Goal: Task Accomplishment & Management: Complete application form

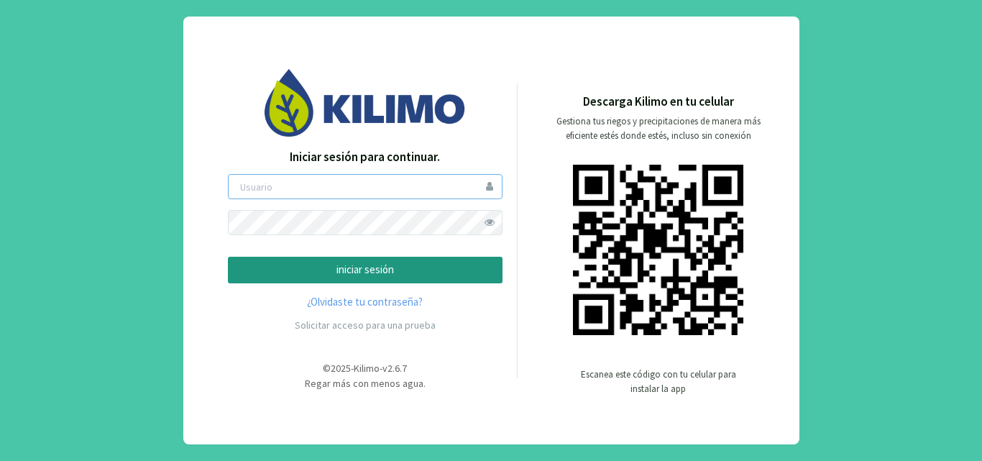
click at [298, 193] on input "email" at bounding box center [365, 186] width 275 height 25
type input "fpereira"
click at [347, 264] on p "iniciar sesión" at bounding box center [365, 270] width 250 height 17
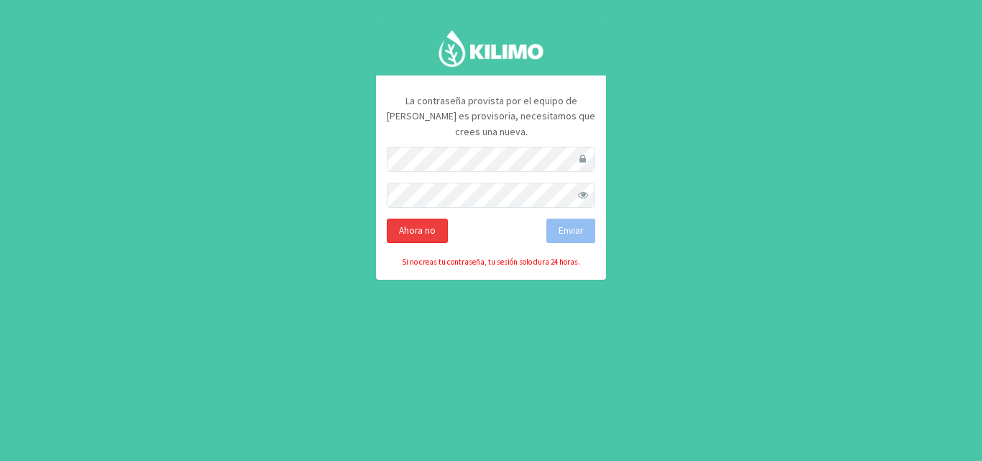
click at [401, 219] on div "Ahora no" at bounding box center [417, 231] width 61 height 24
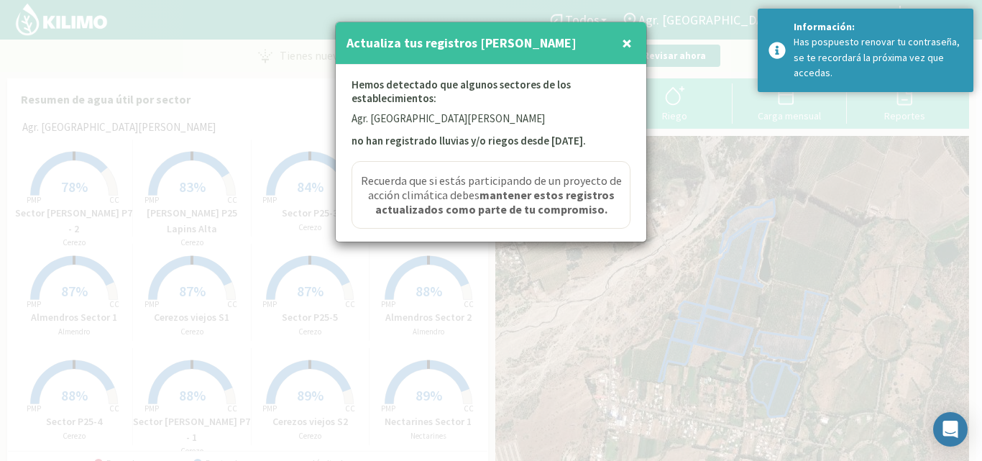
click at [626, 47] on span "×" at bounding box center [627, 43] width 10 height 24
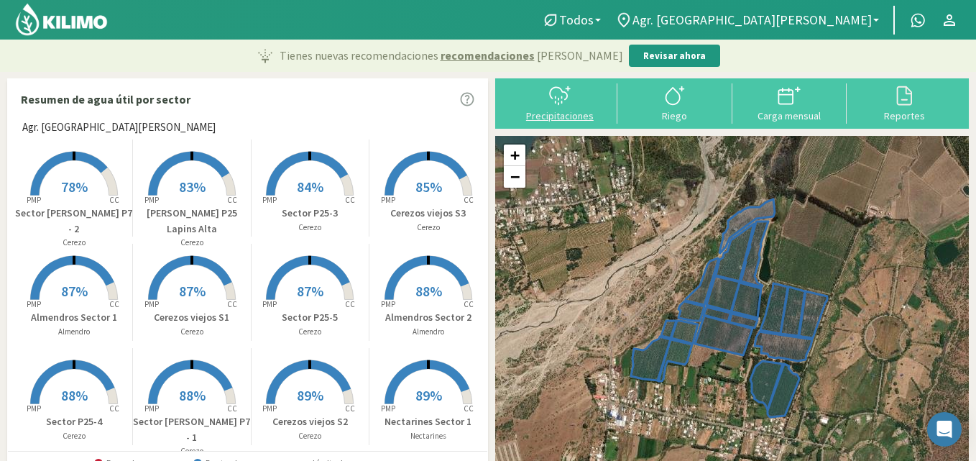
click at [588, 106] on div at bounding box center [560, 95] width 106 height 23
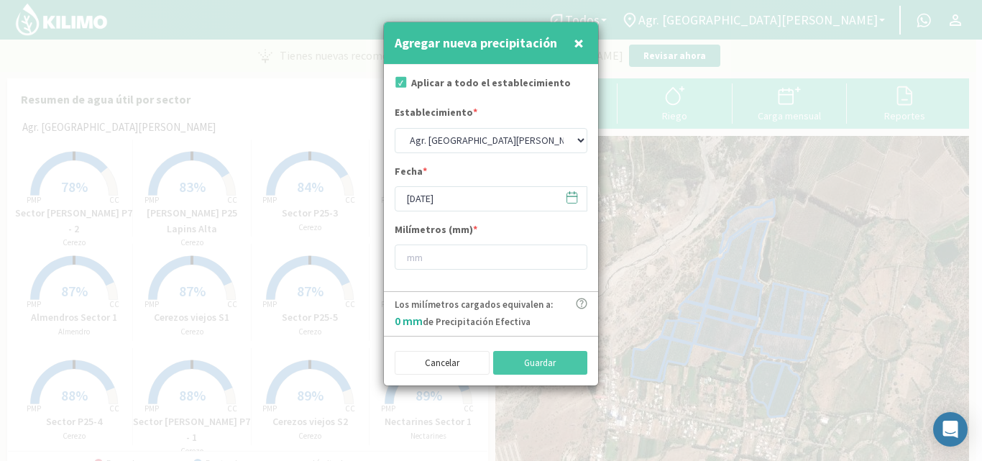
click at [572, 194] on icon at bounding box center [572, 198] width 14 height 14
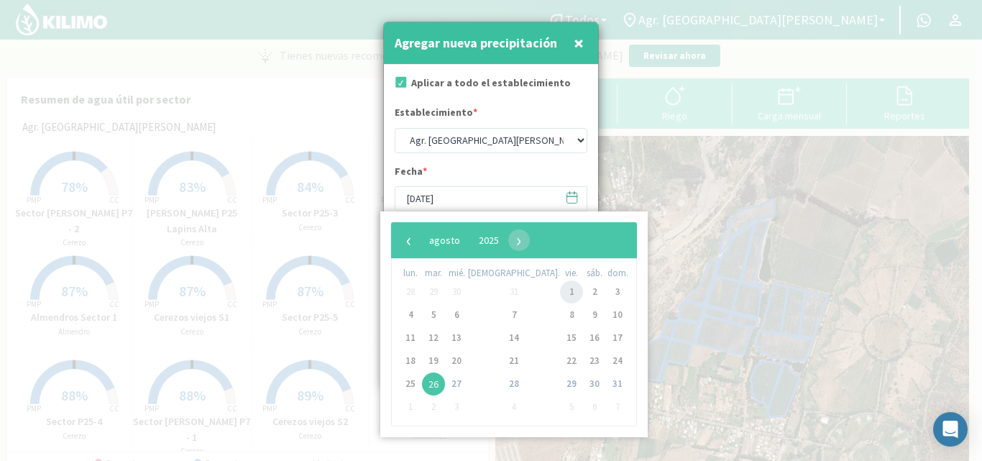
click at [560, 290] on span "1" at bounding box center [571, 291] width 23 height 23
type input "[DATE]"
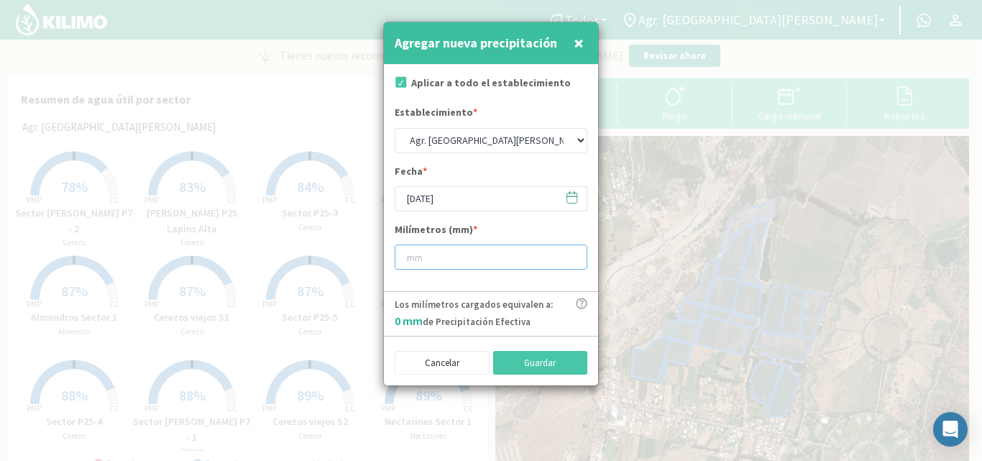
click at [478, 265] on input "number" at bounding box center [491, 256] width 193 height 25
type input "71"
type input "71.8"
type input "71"
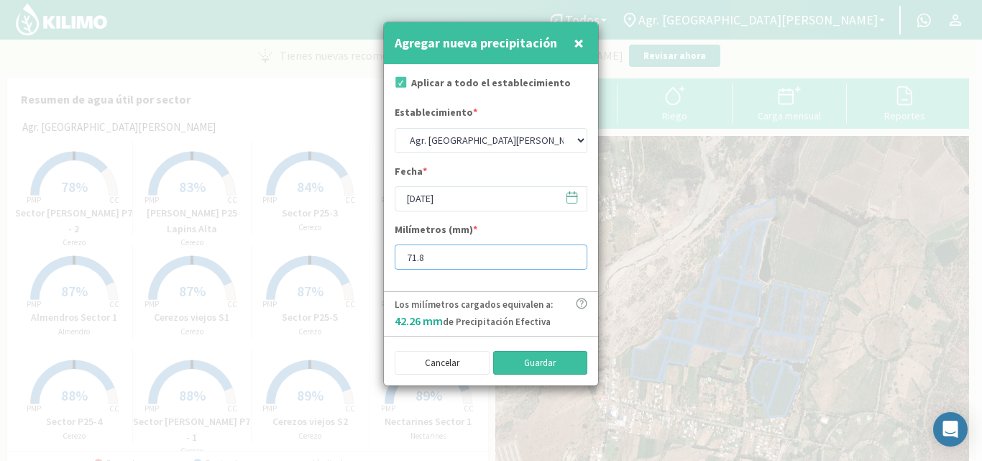
type input "71.8"
click at [526, 365] on button "Guardar" at bounding box center [540, 363] width 95 height 24
type input "[DATE]"
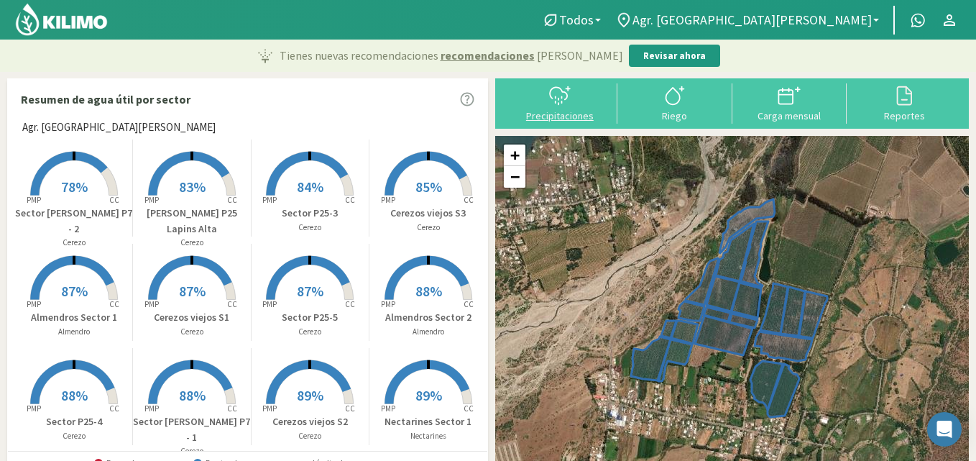
click at [586, 102] on div at bounding box center [560, 95] width 106 height 23
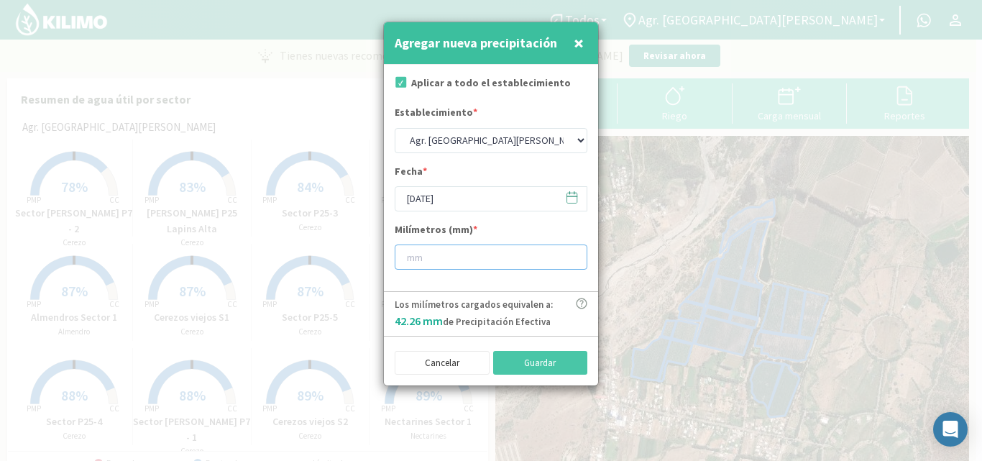
click at [451, 267] on input "number" at bounding box center [491, 256] width 193 height 25
type input "19"
type input "19.6"
click at [551, 373] on button "Guardar" at bounding box center [540, 363] width 95 height 24
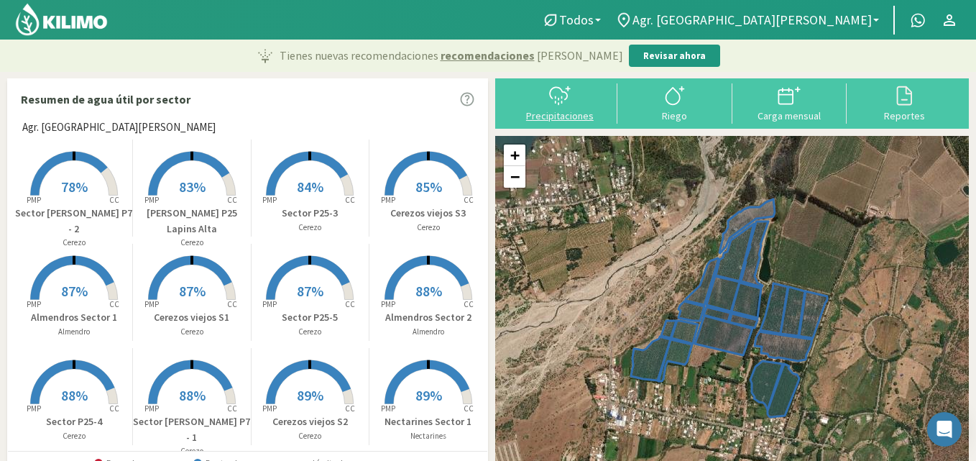
click at [567, 98] on icon at bounding box center [558, 93] width 17 height 12
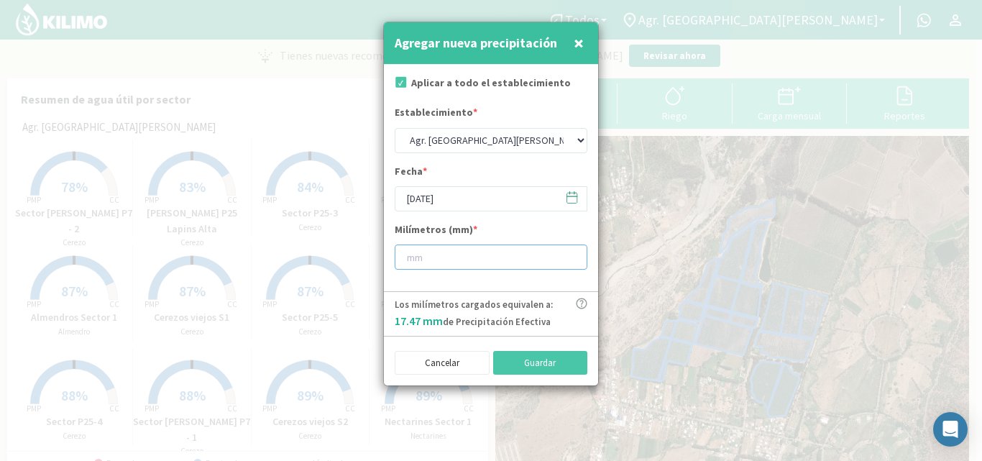
click at [446, 264] on input "number" at bounding box center [491, 256] width 193 height 25
click at [575, 199] on icon at bounding box center [572, 198] width 14 height 14
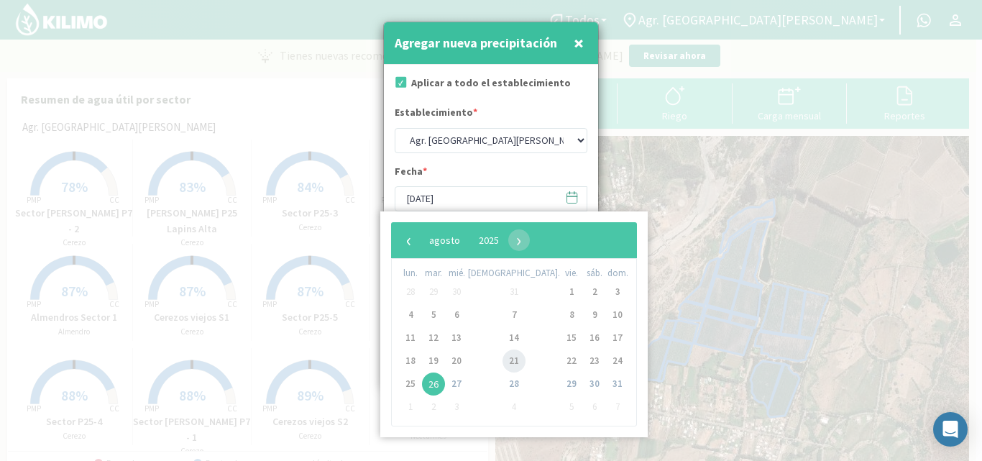
click at [503, 360] on span "21" at bounding box center [514, 360] width 23 height 23
type input "[DATE]"
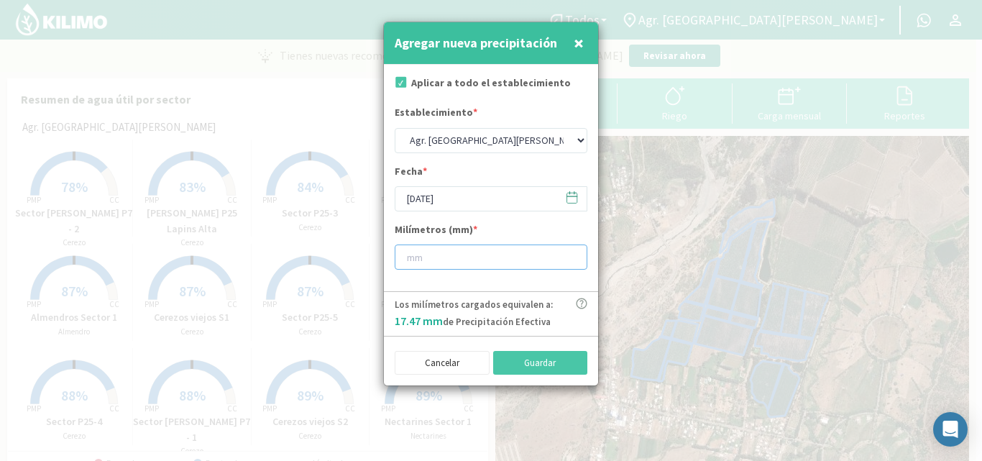
click at [467, 258] on input "number" at bounding box center [491, 256] width 193 height 25
type input "35"
type input "35.4"
click at [521, 365] on button "Guardar" at bounding box center [540, 363] width 95 height 24
type input "[DATE]"
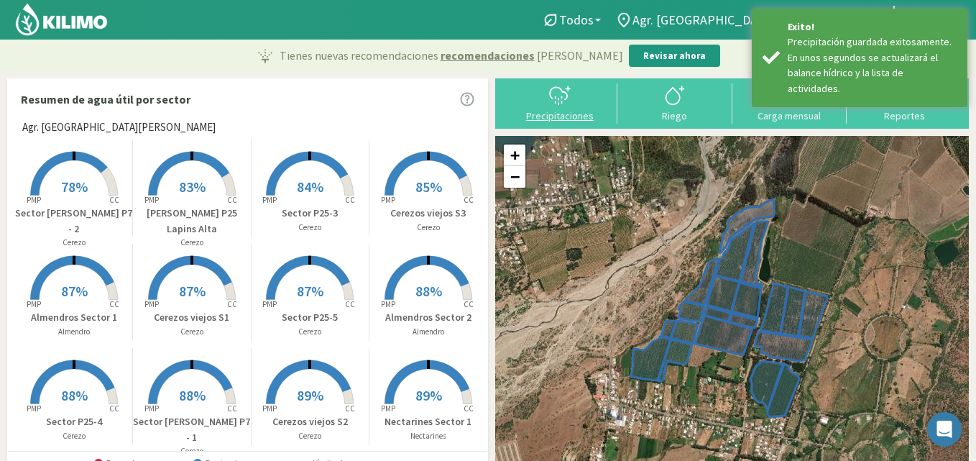
click at [574, 120] on div "Precipitaciones" at bounding box center [560, 116] width 106 height 10
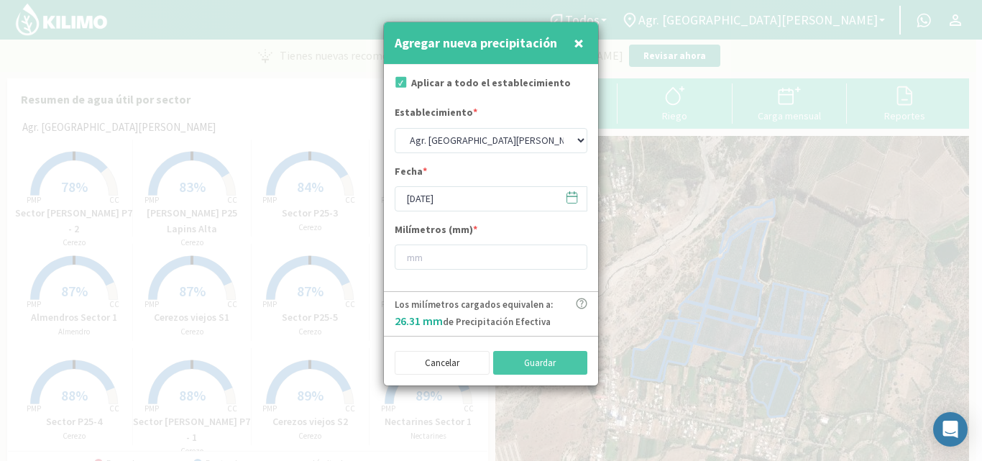
click at [576, 194] on icon at bounding box center [572, 198] width 14 height 14
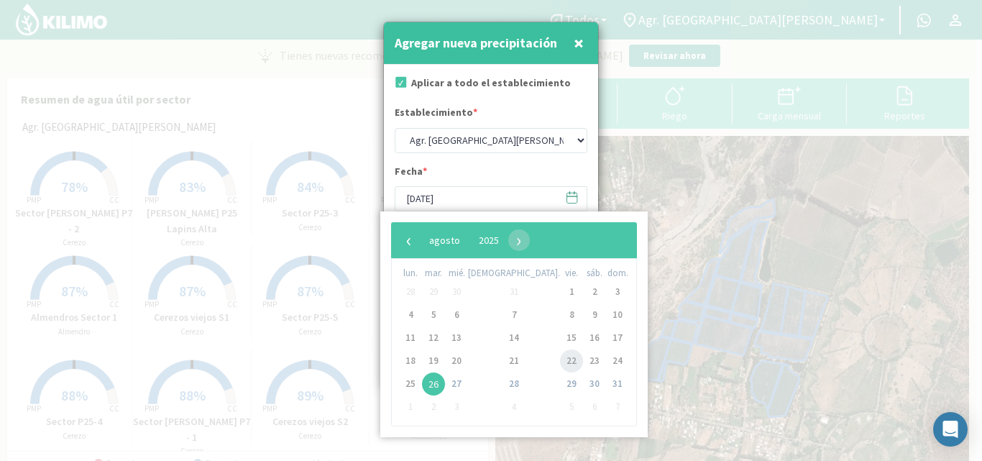
click at [560, 361] on span "22" at bounding box center [571, 360] width 23 height 23
type input "[DATE]"
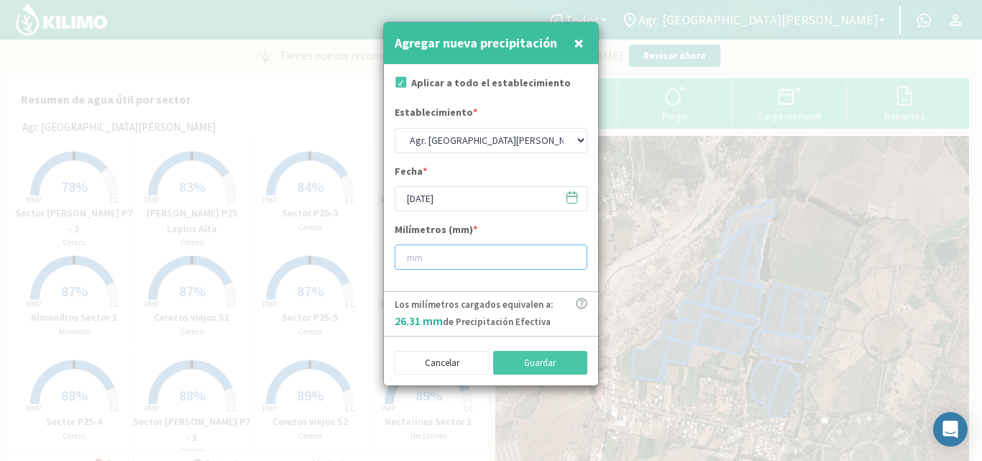
click at [483, 249] on input "number" at bounding box center [491, 256] width 193 height 25
type input "25"
type input "25.8"
click at [536, 364] on button "Guardar" at bounding box center [540, 363] width 95 height 24
type input "[DATE]"
